Goal: Task Accomplishment & Management: Manage account settings

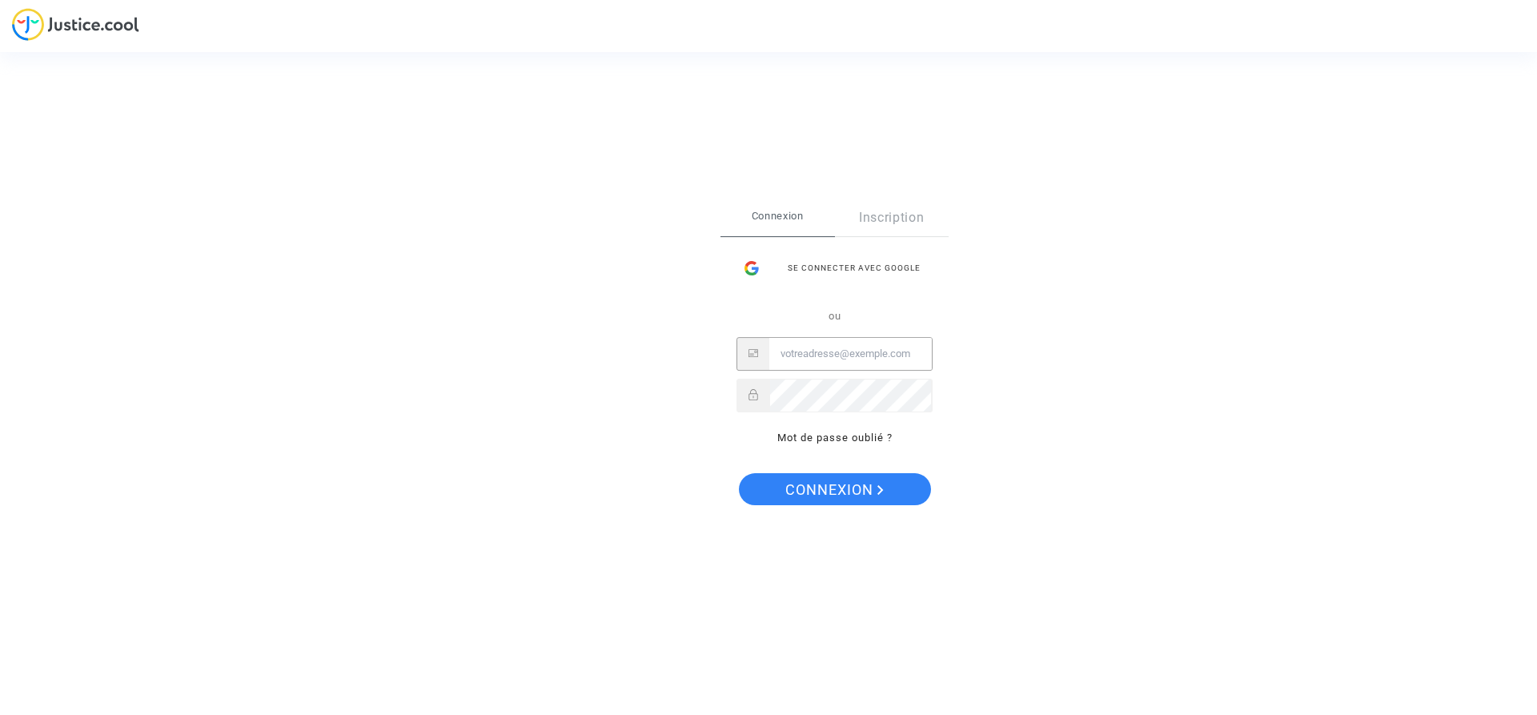
click at [874, 355] on input "Email" at bounding box center [850, 354] width 162 height 32
type input "[EMAIL_ADDRESS][DOMAIN_NAME]"
click at [739, 473] on button "Connexion" at bounding box center [835, 489] width 192 height 32
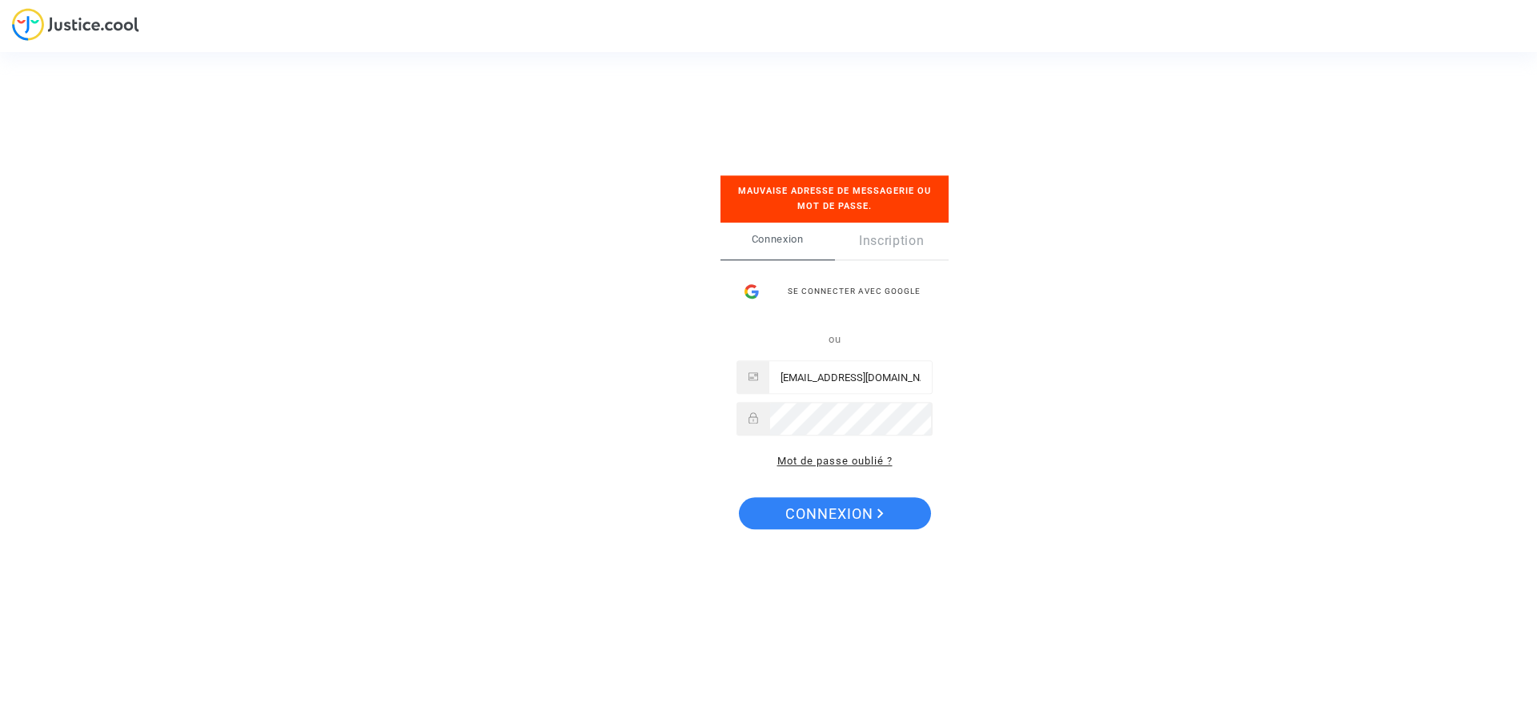
click at [866, 457] on link "Mot de passe oublié ?" at bounding box center [834, 461] width 115 height 12
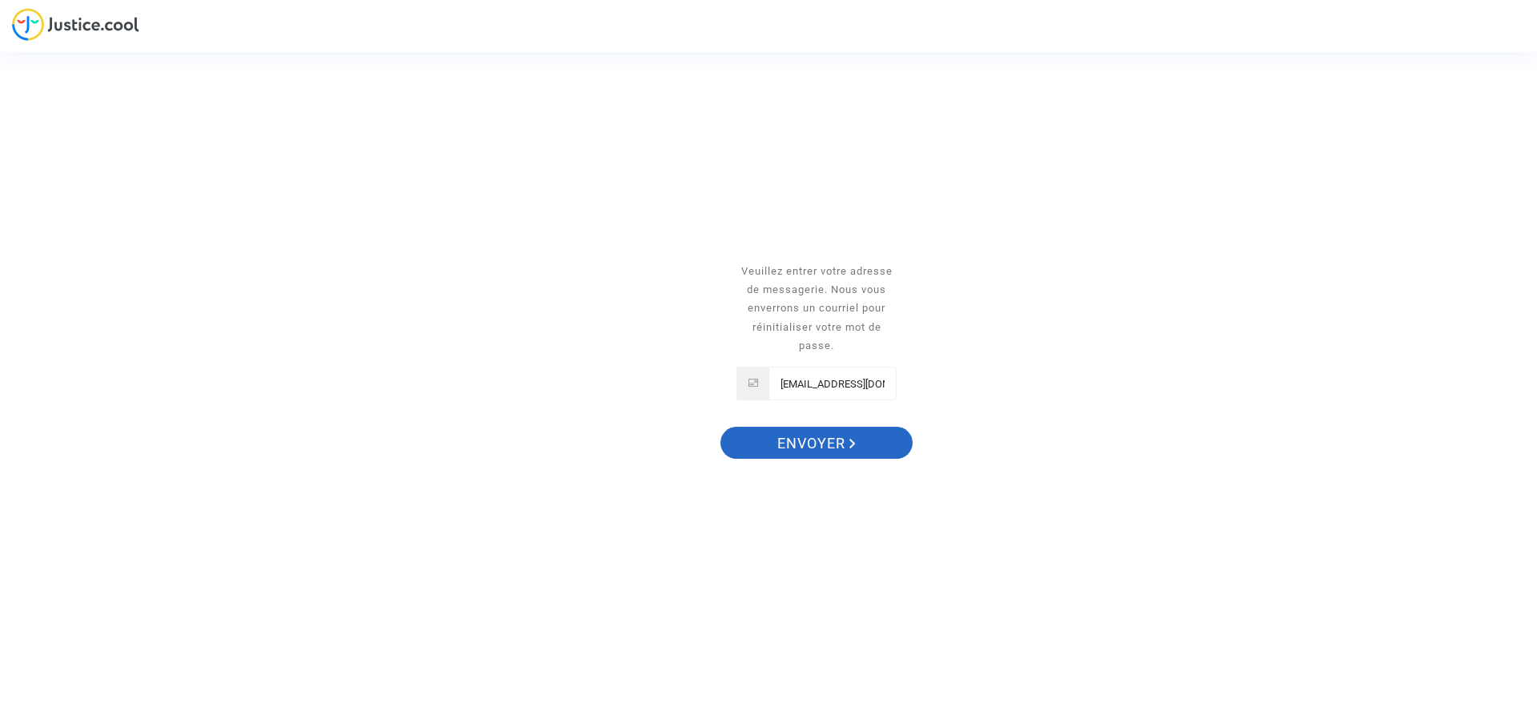
click at [812, 451] on span "Envoyer" at bounding box center [816, 444] width 78 height 34
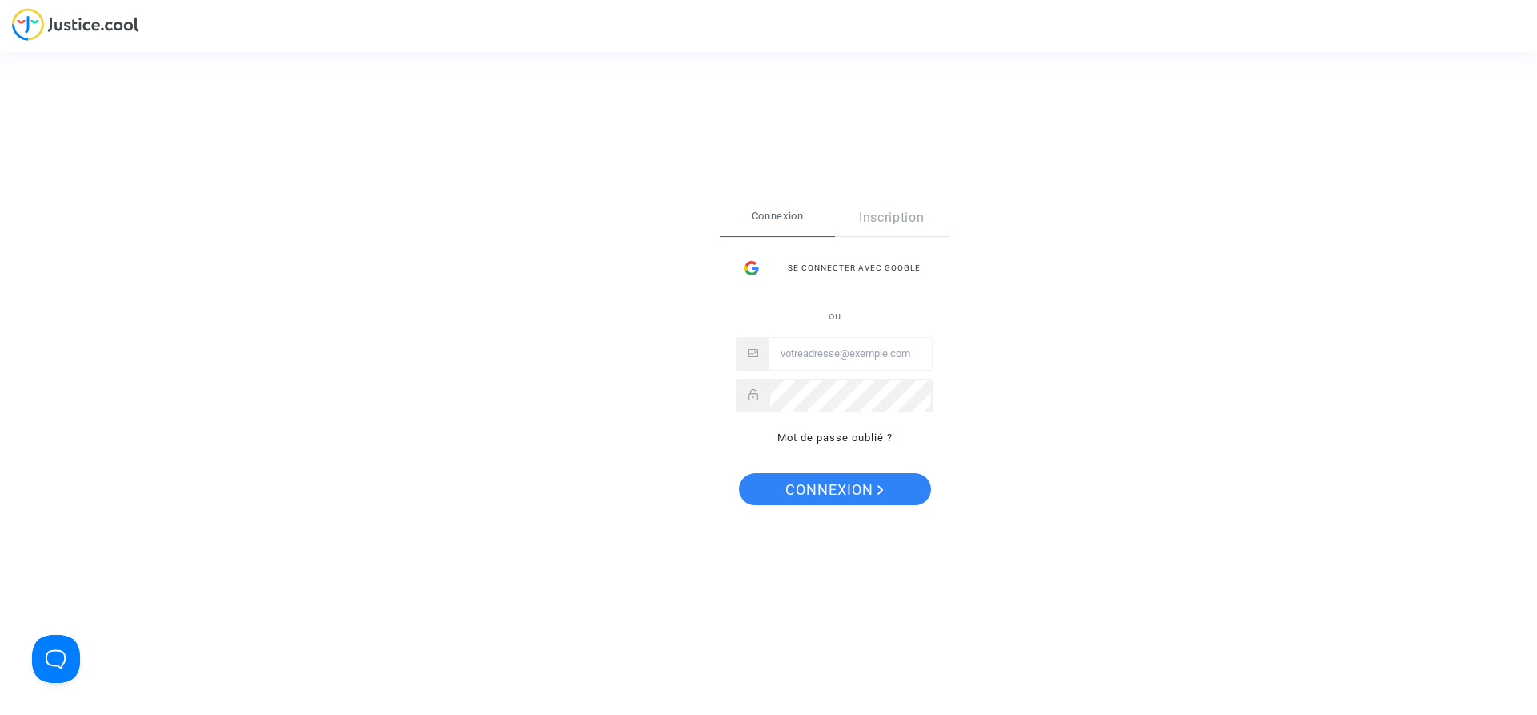
click at [799, 357] on input "Email" at bounding box center [850, 354] width 162 height 32
type input "[EMAIL_ADDRESS][DOMAIN_NAME]"
click at [739, 473] on button "Connexion" at bounding box center [835, 489] width 192 height 32
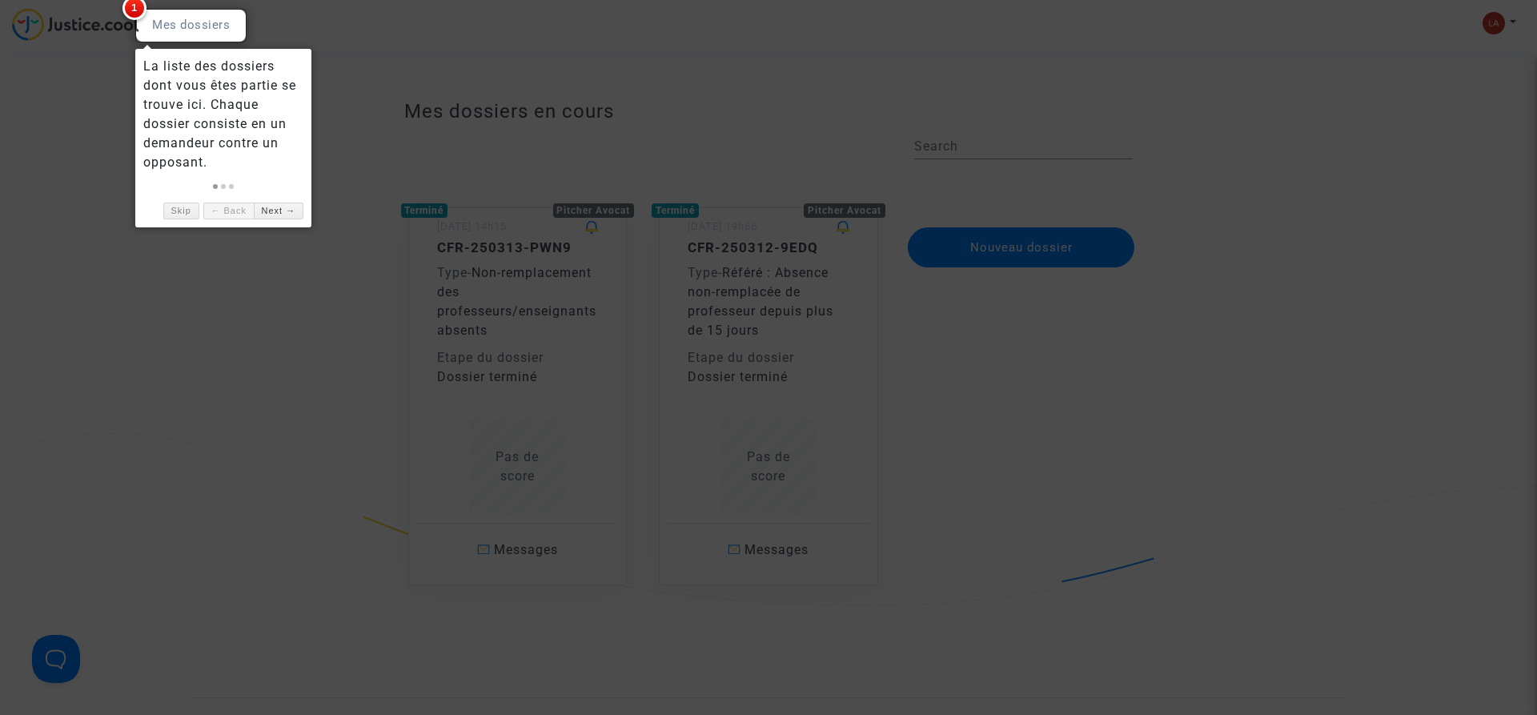
click at [194, 299] on div at bounding box center [768, 357] width 1537 height 715
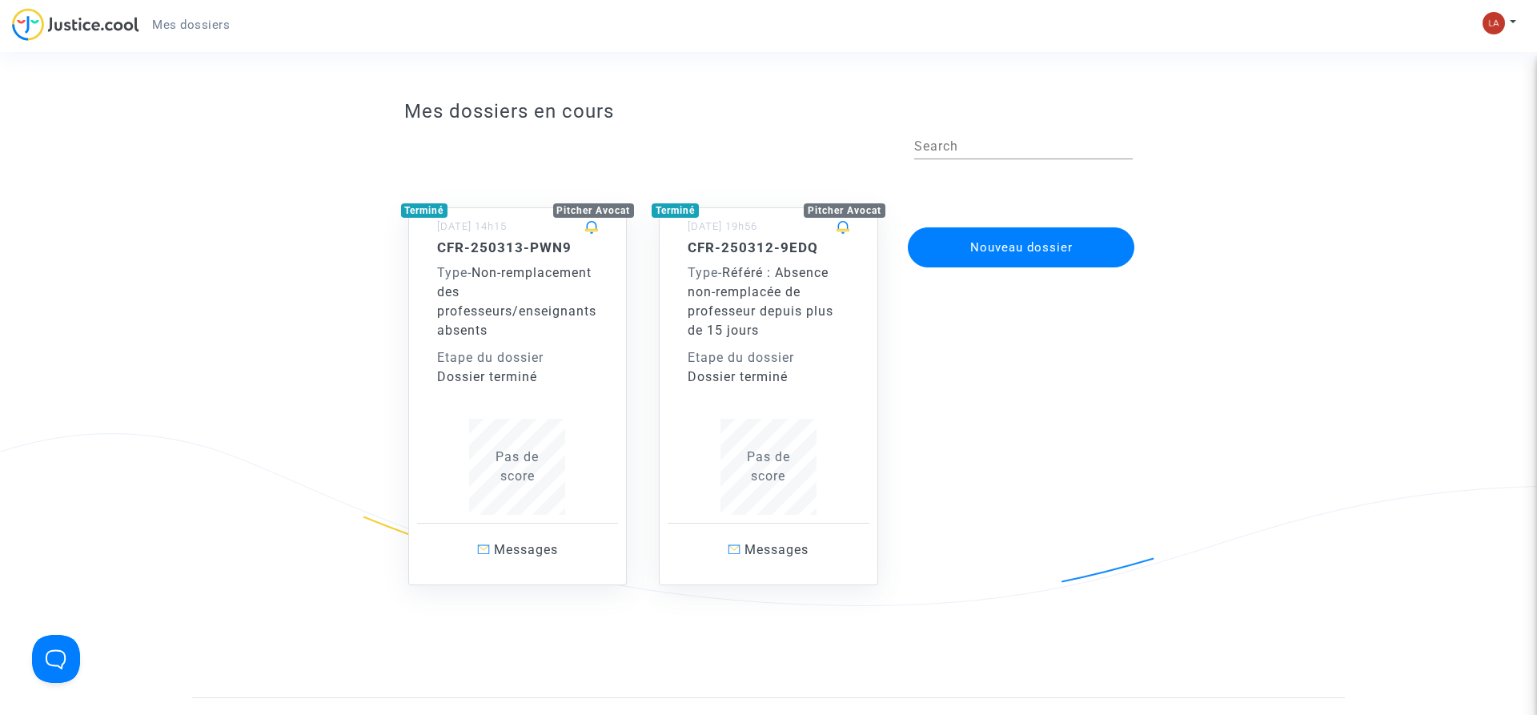
click at [206, 22] on span "Mes dossiers" at bounding box center [191, 25] width 78 height 14
click at [512, 331] on div "Type - Non-remplacement des professeurs/enseignants absents" at bounding box center [518, 301] width 162 height 77
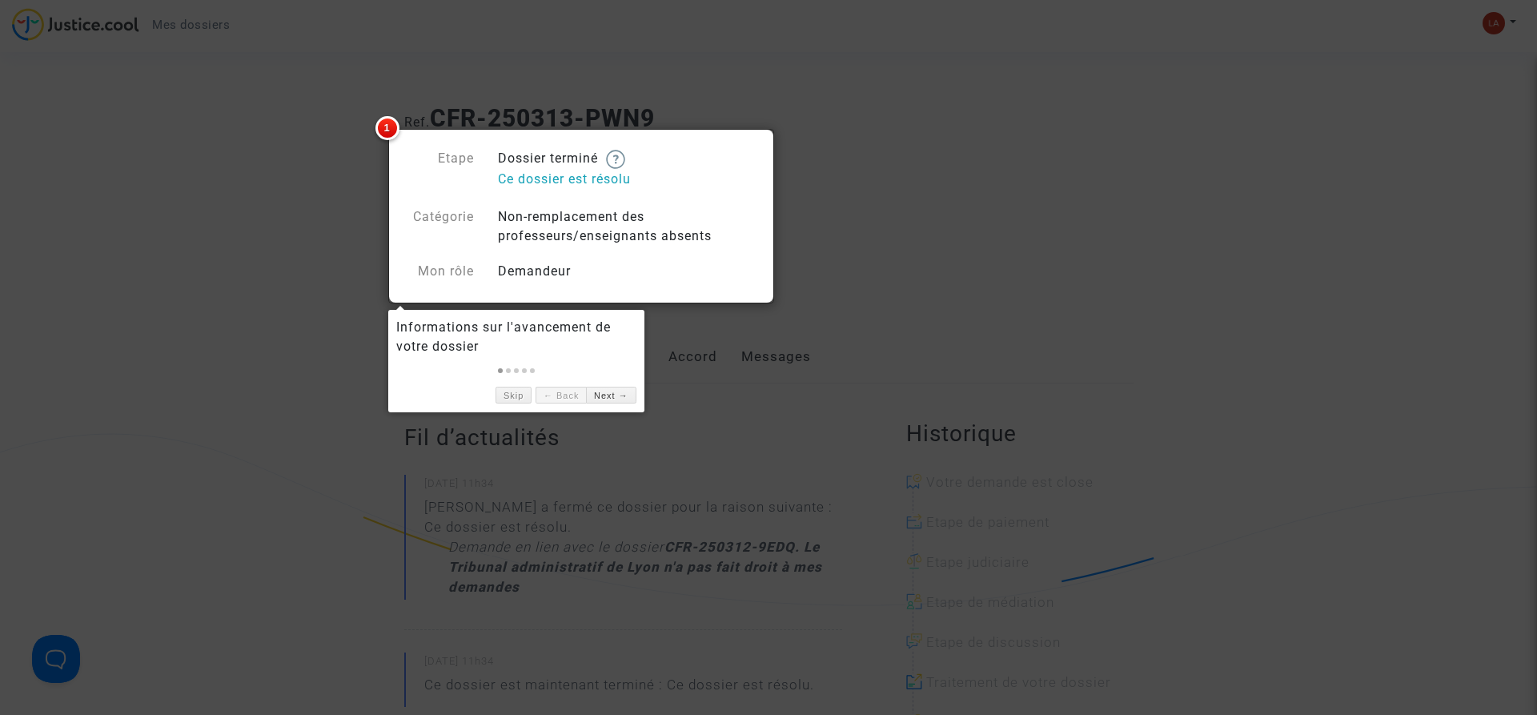
click at [198, 355] on div at bounding box center [768, 357] width 1537 height 715
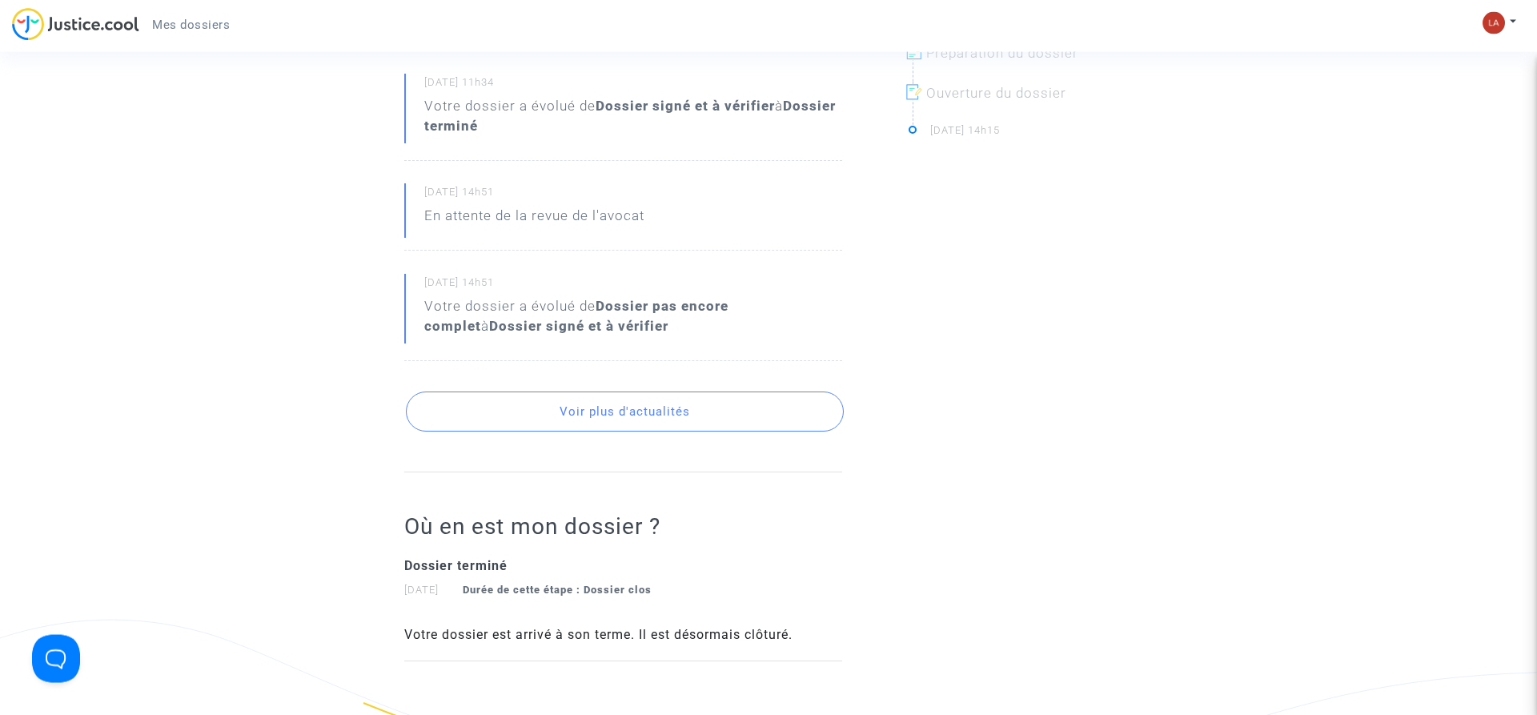
scroll to position [571, 0]
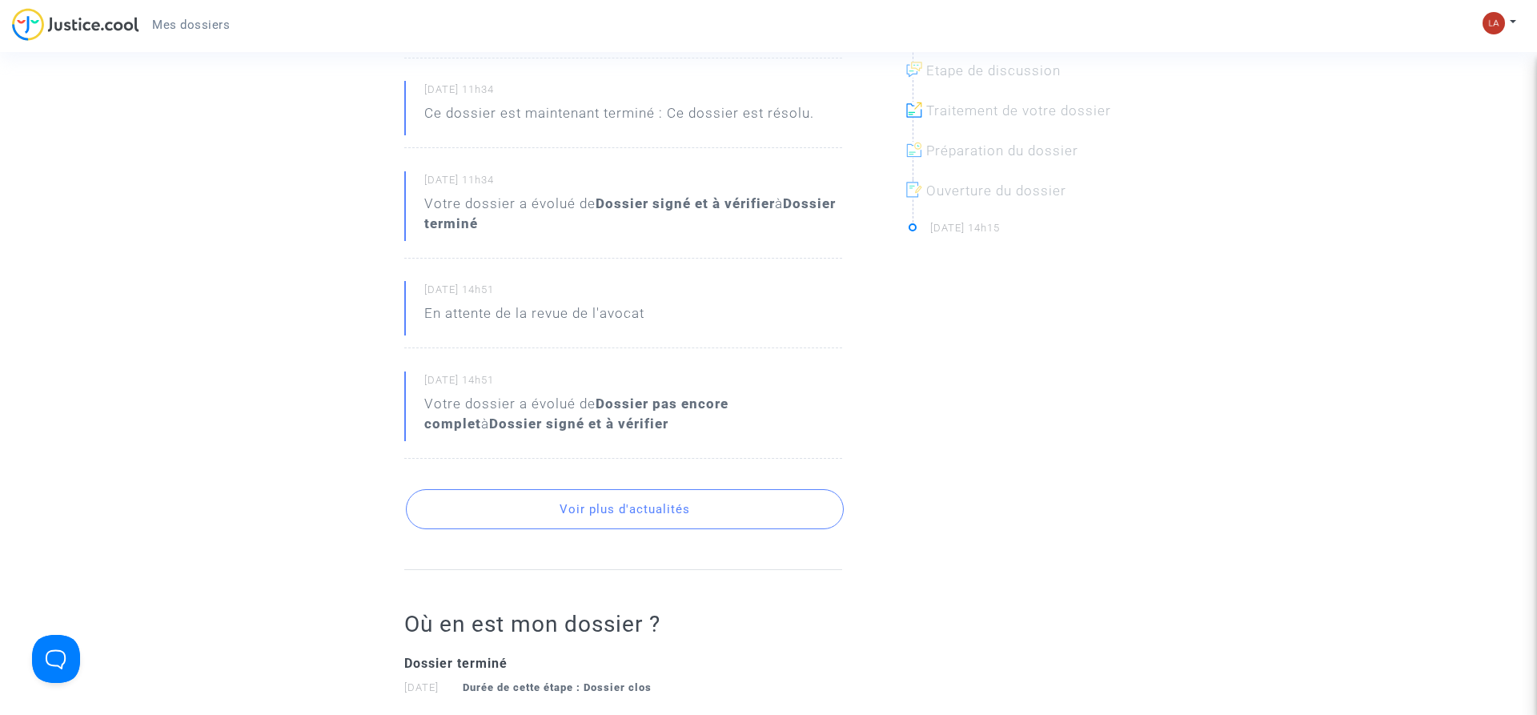
click at [678, 507] on button "Voir plus d'actualités" at bounding box center [625, 509] width 438 height 40
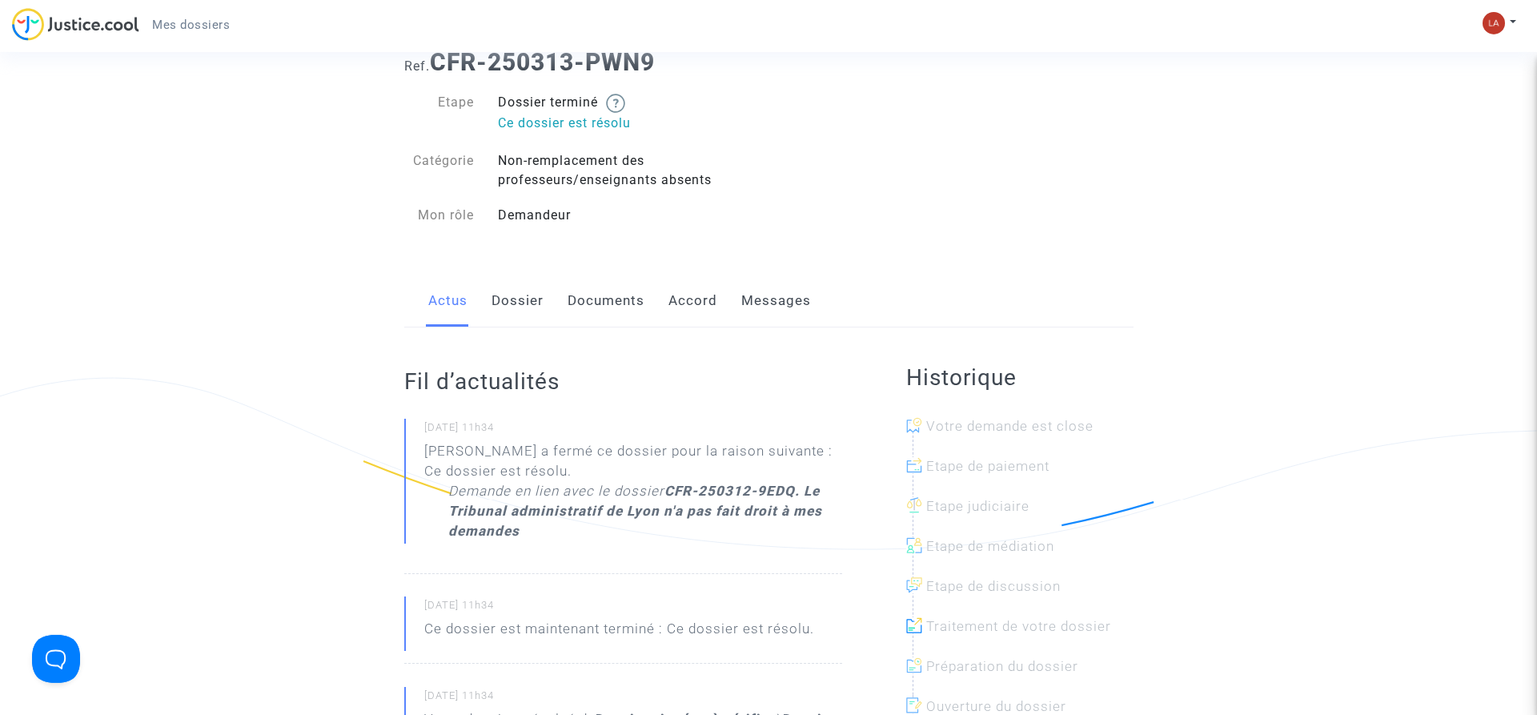
scroll to position [0, 0]
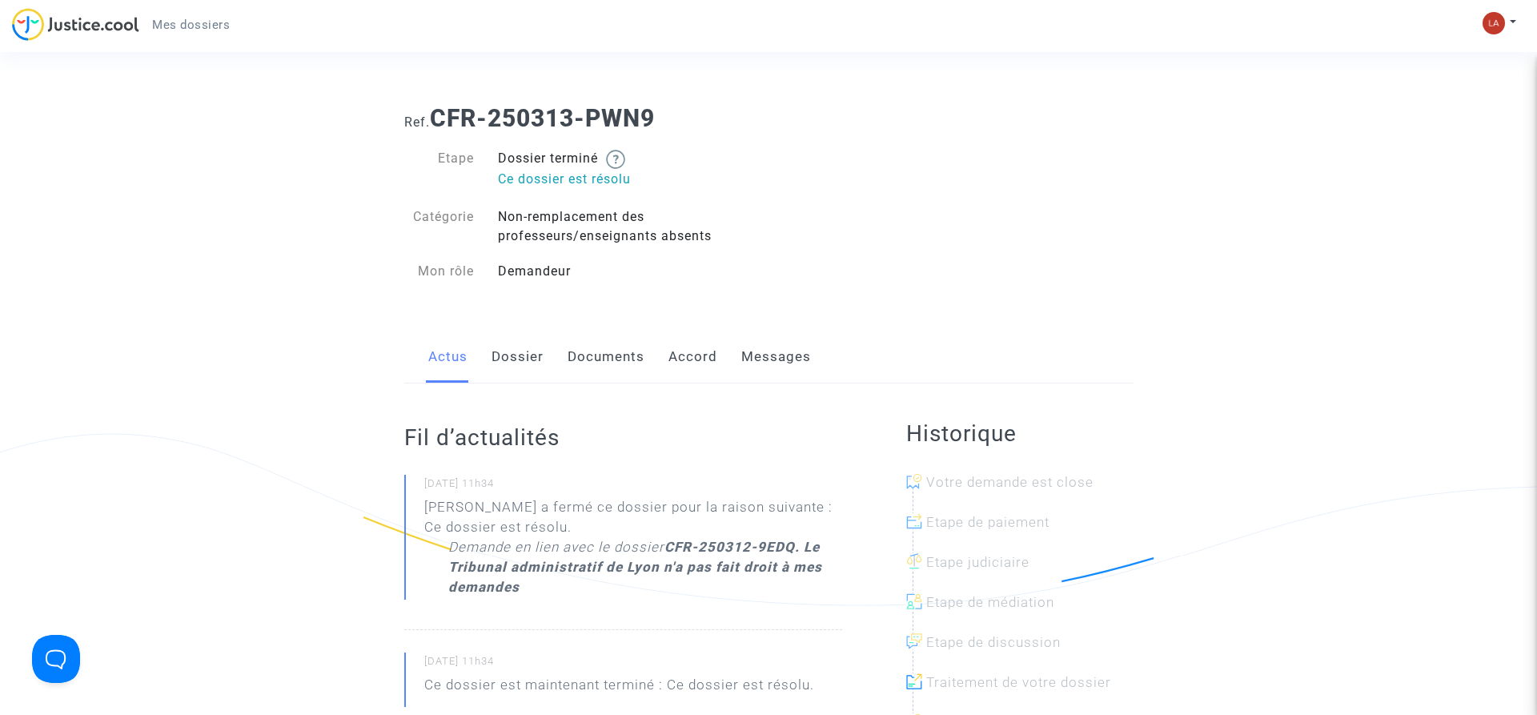
click at [512, 359] on link "Dossier" at bounding box center [517, 357] width 52 height 53
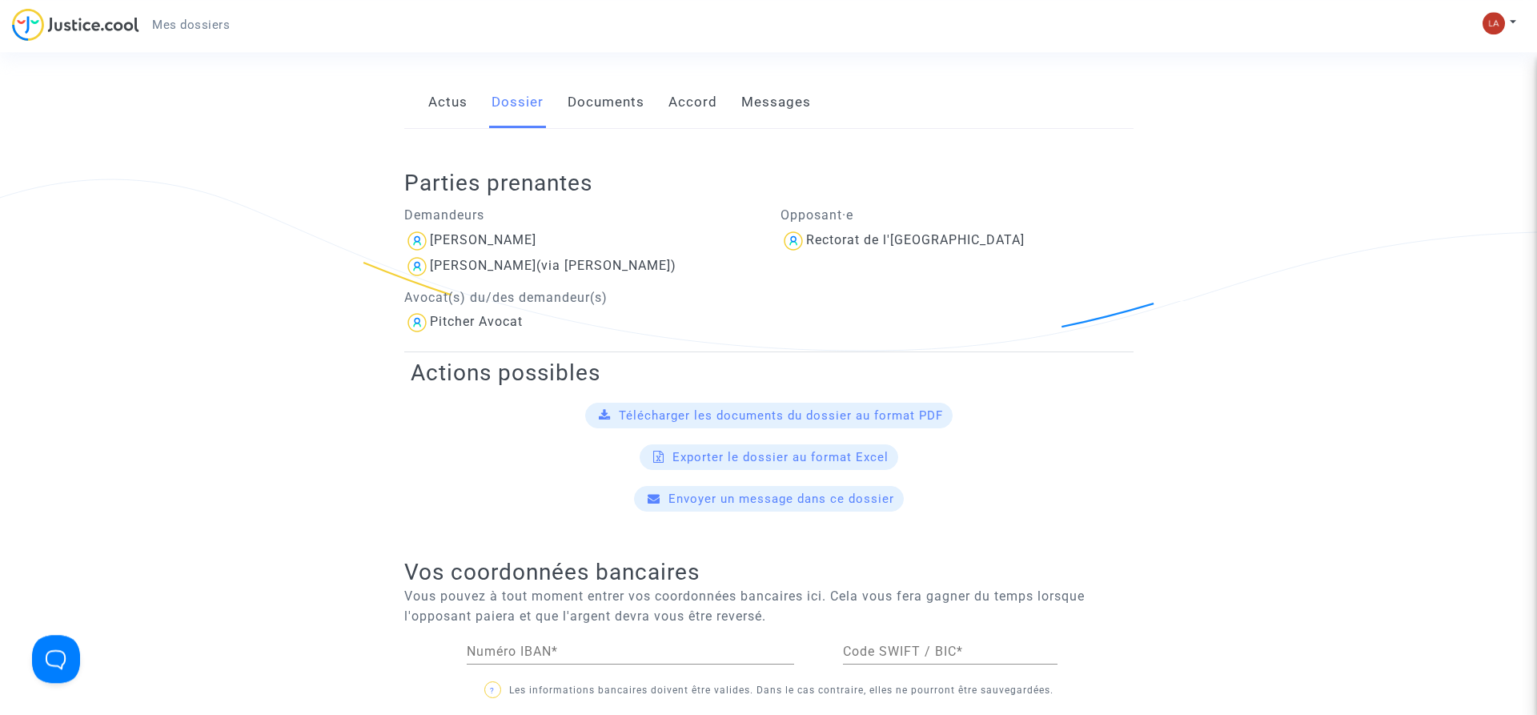
scroll to position [327, 0]
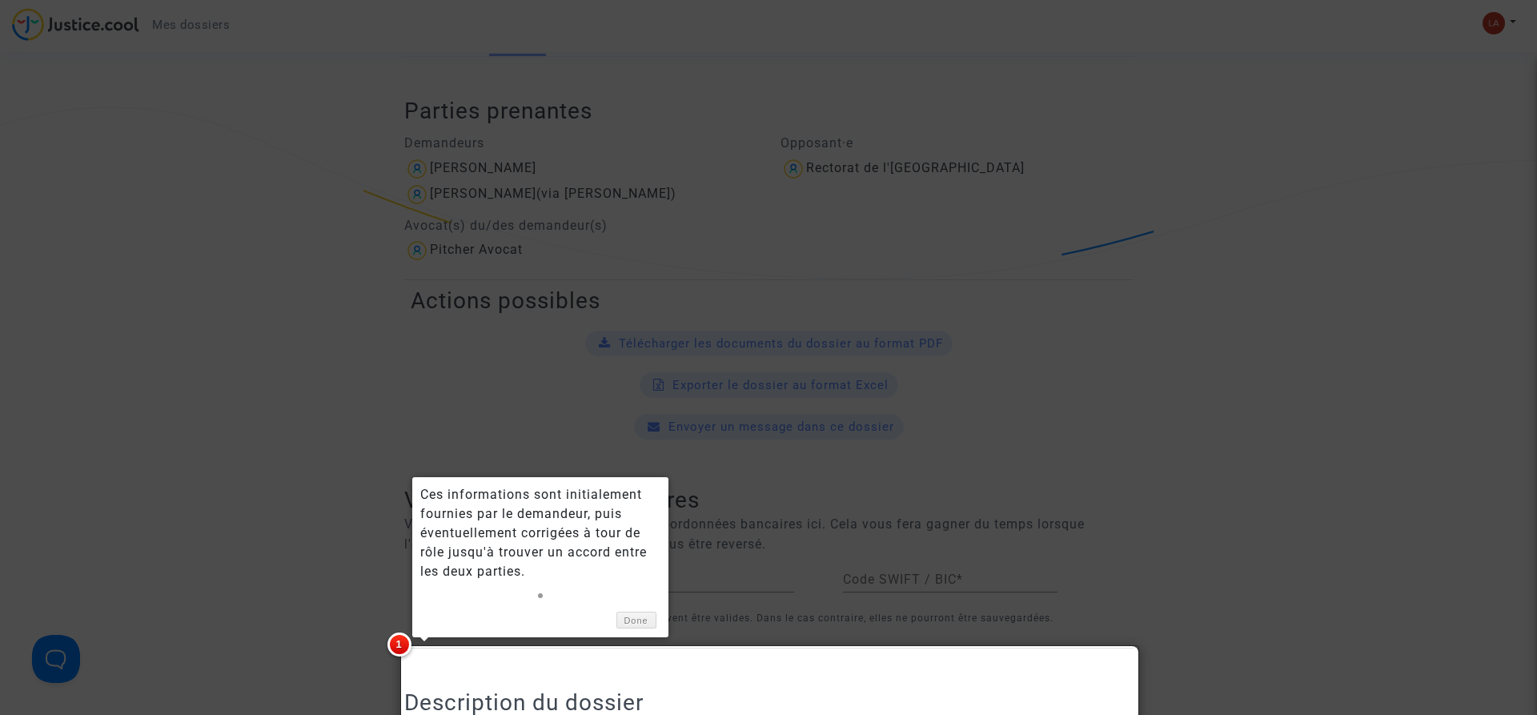
click at [125, 447] on div at bounding box center [768, 357] width 1537 height 715
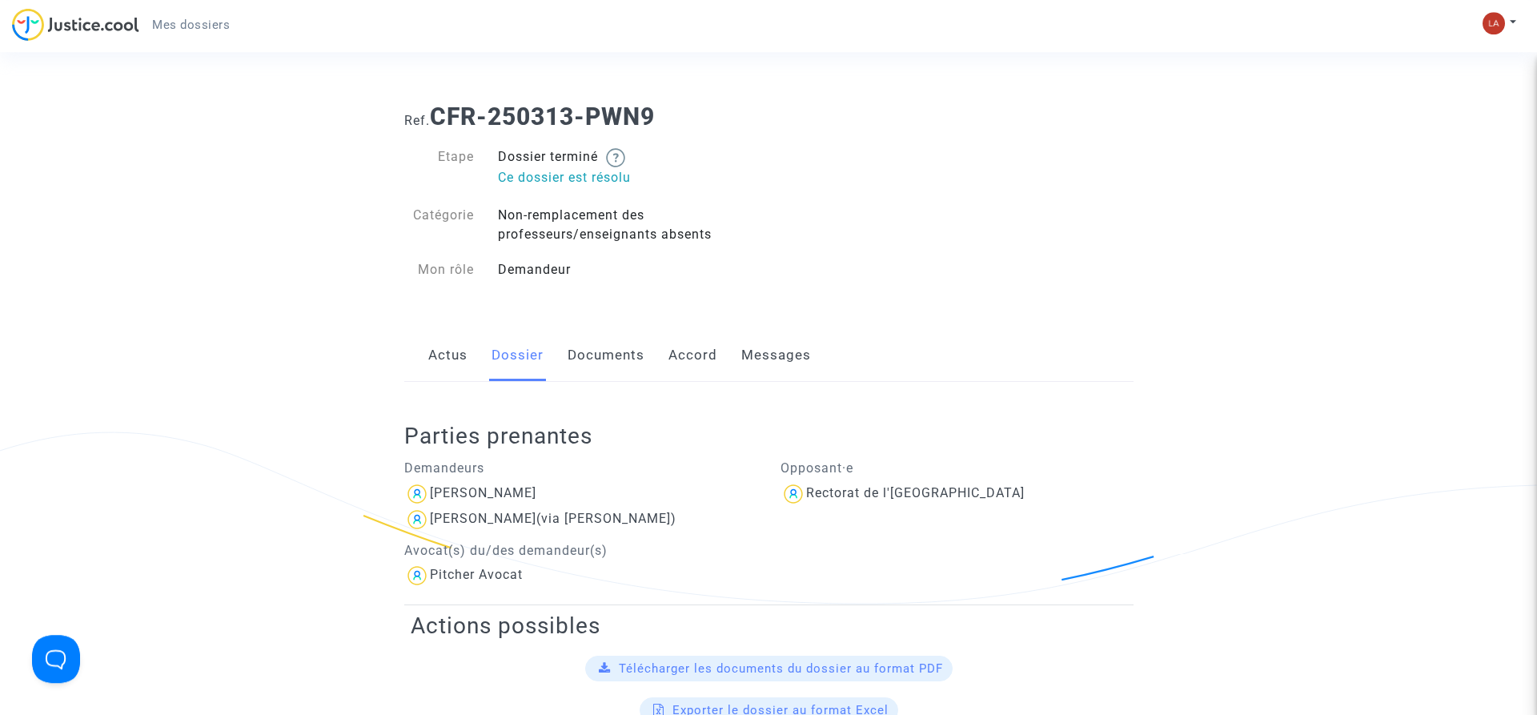
scroll to position [0, 0]
click at [630, 361] on link "Documents" at bounding box center [605, 357] width 77 height 53
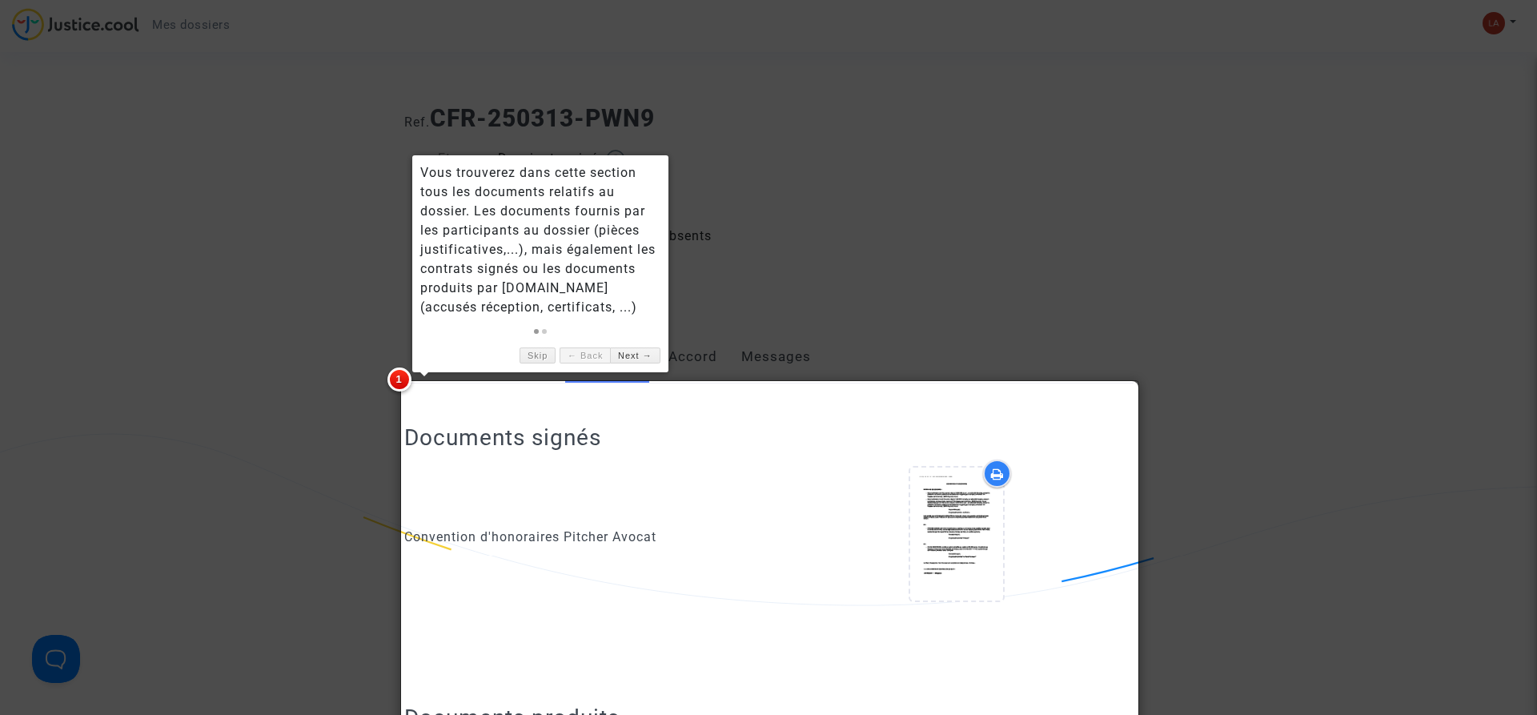
click at [1257, 414] on div at bounding box center [768, 357] width 1537 height 715
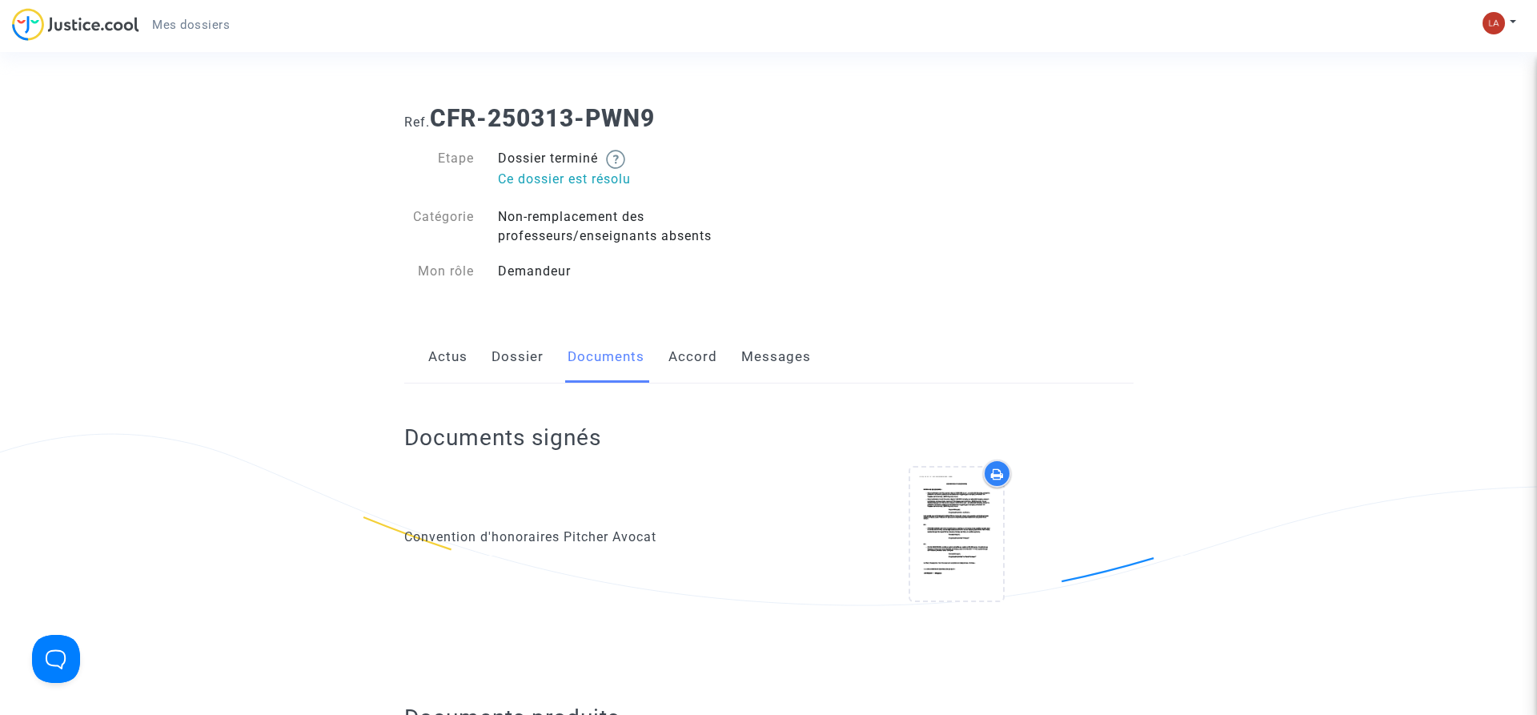
click at [686, 359] on link "Accord" at bounding box center [692, 357] width 49 height 53
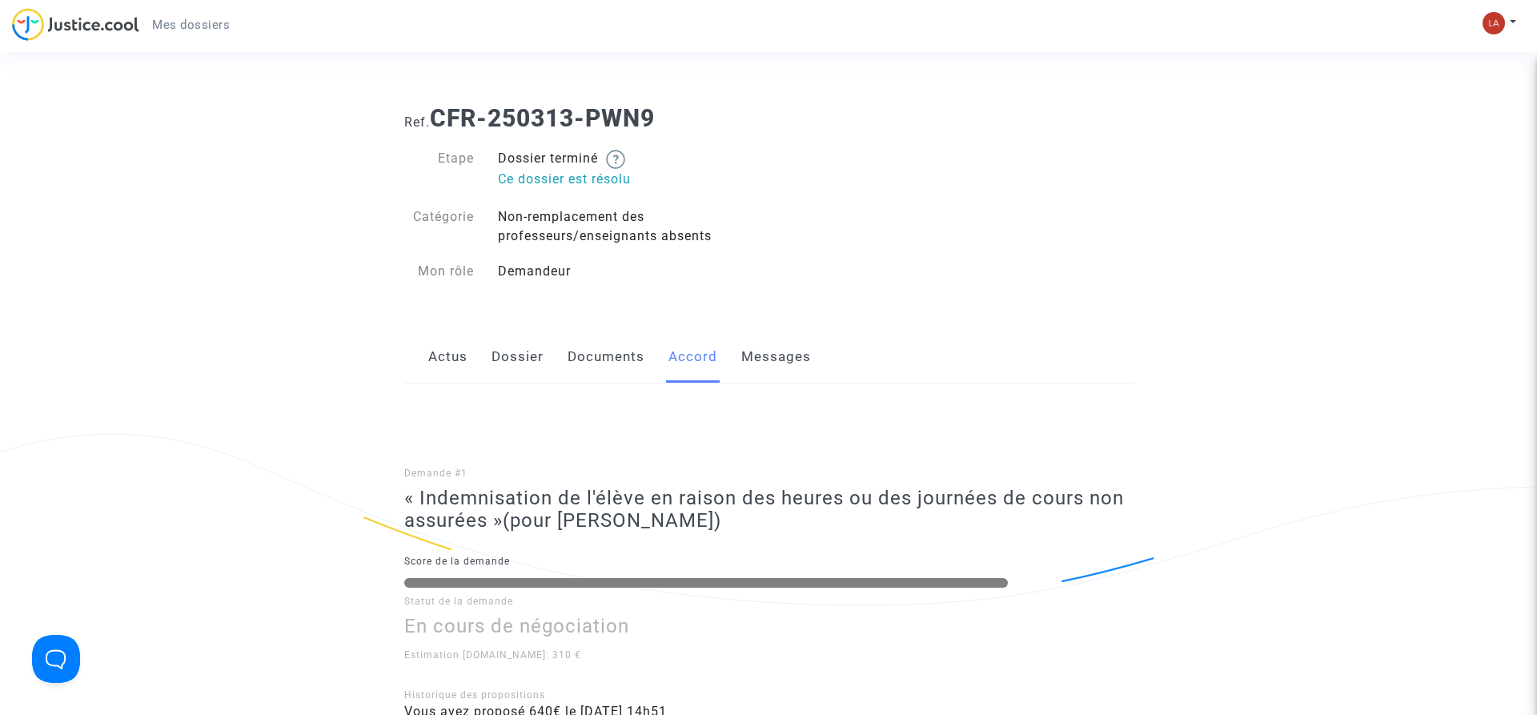
scroll to position [94, 0]
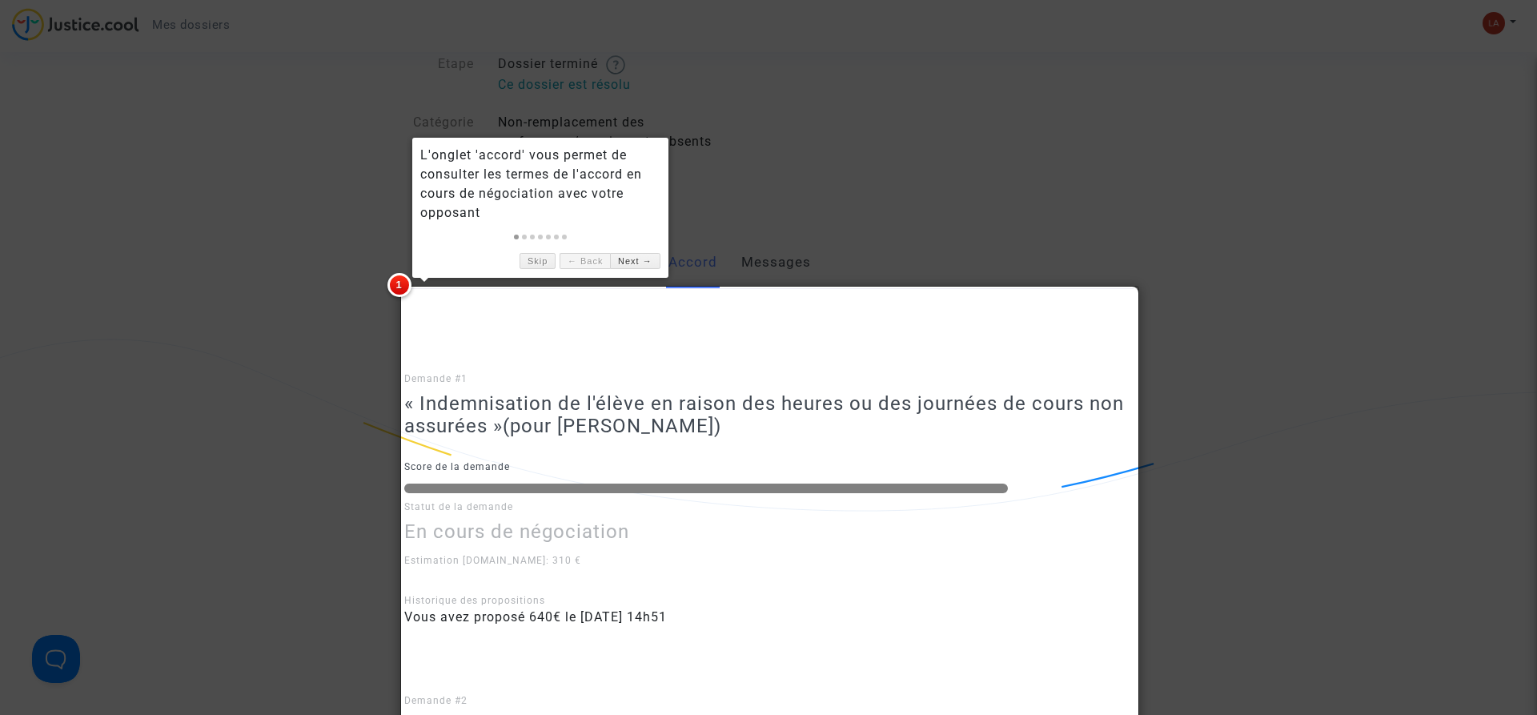
click at [1321, 378] on div at bounding box center [768, 357] width 1537 height 715
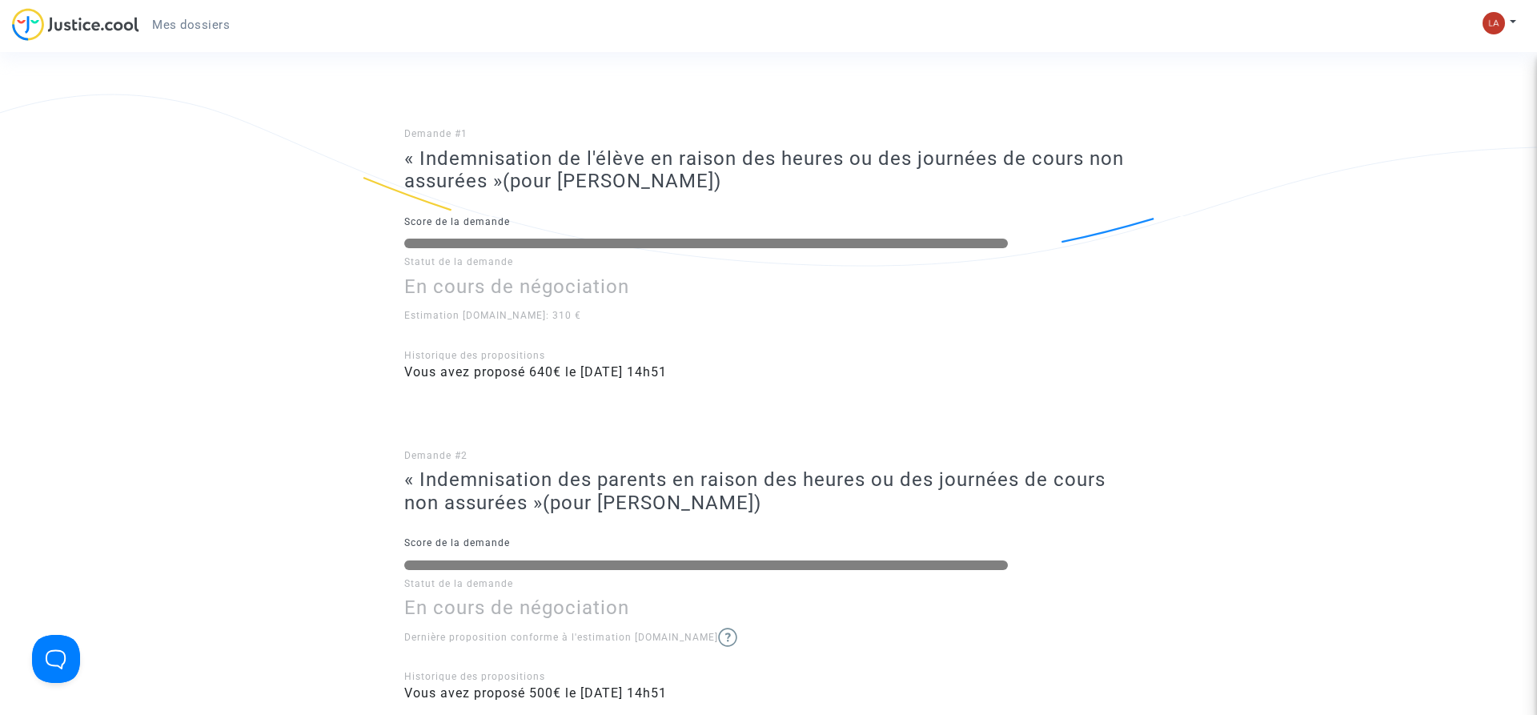
scroll to position [0, 0]
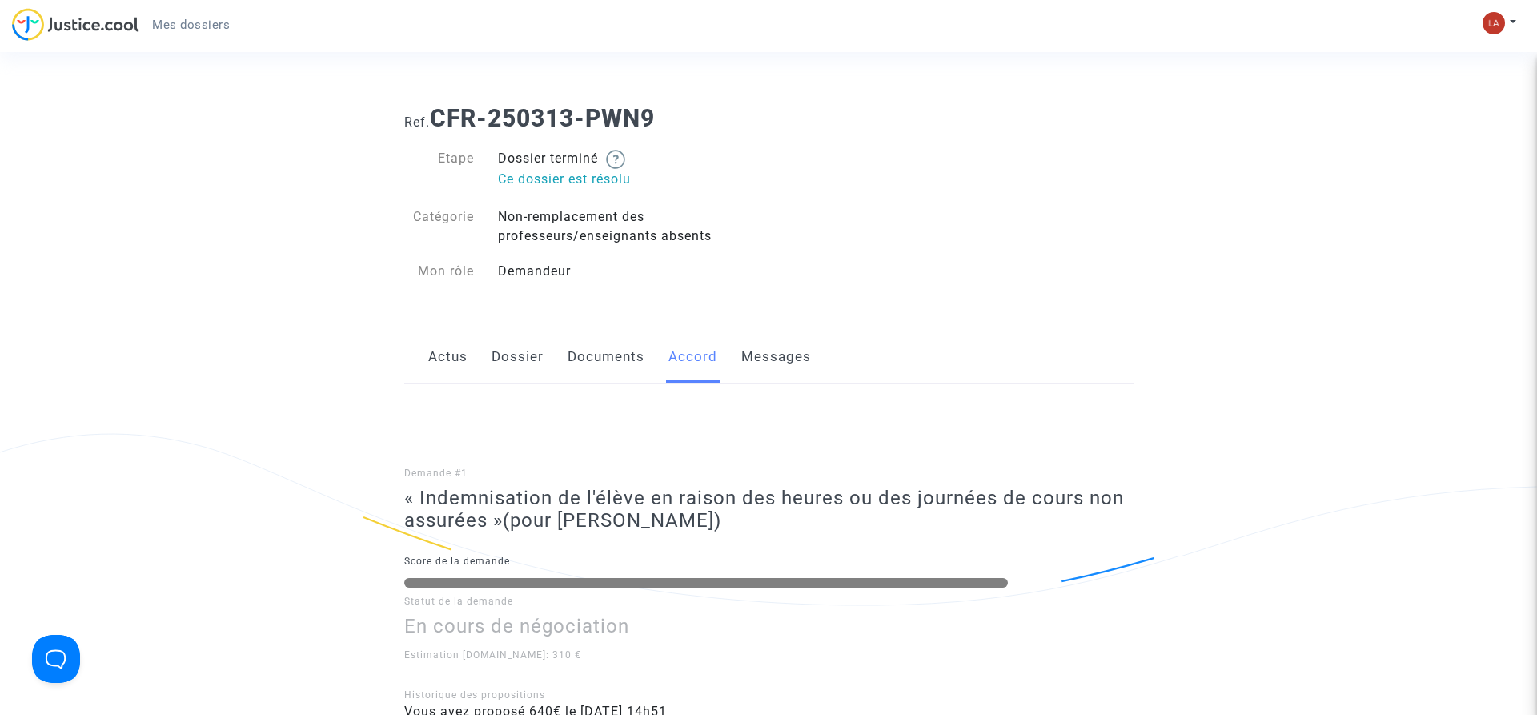
click at [509, 359] on link "Dossier" at bounding box center [517, 357] width 52 height 53
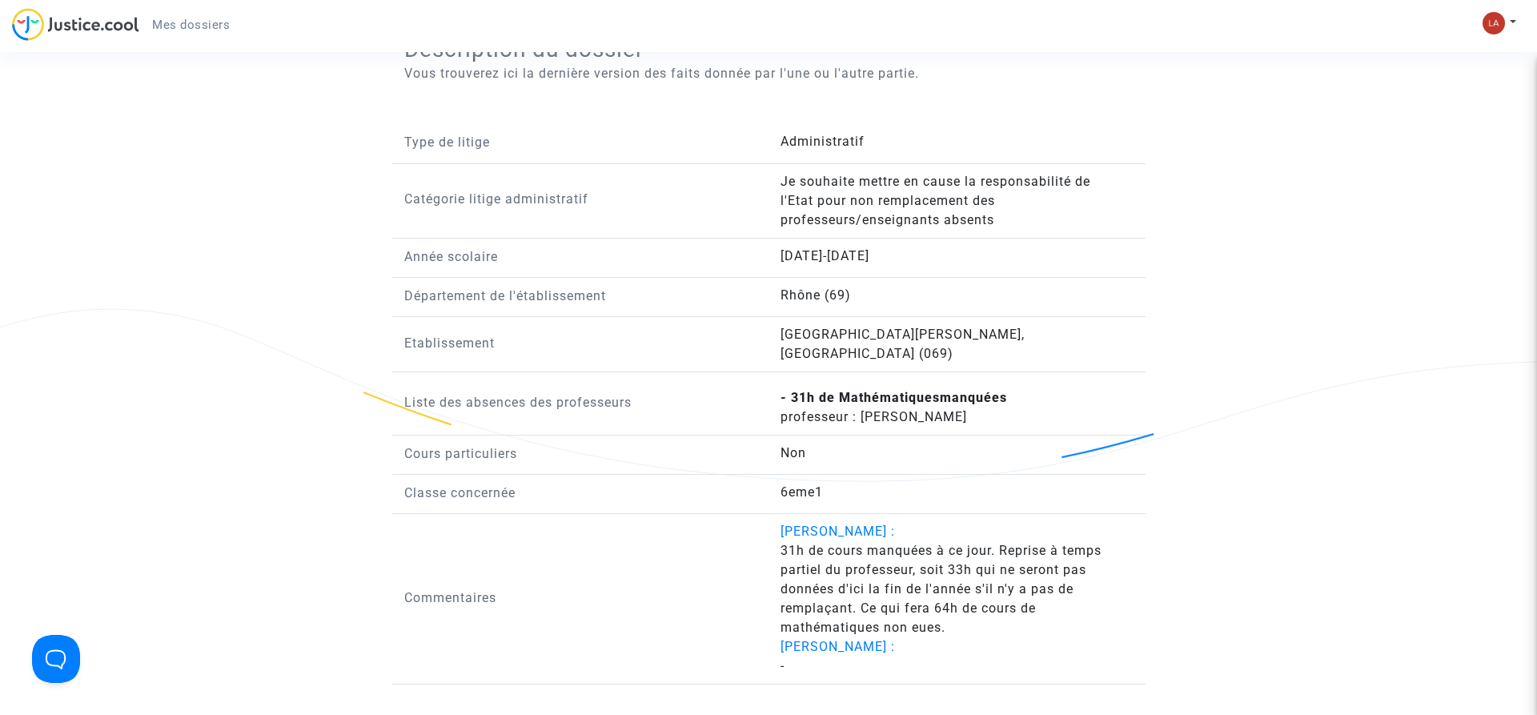
scroll to position [1061, 0]
